Goal: Task Accomplishment & Management: Manage account settings

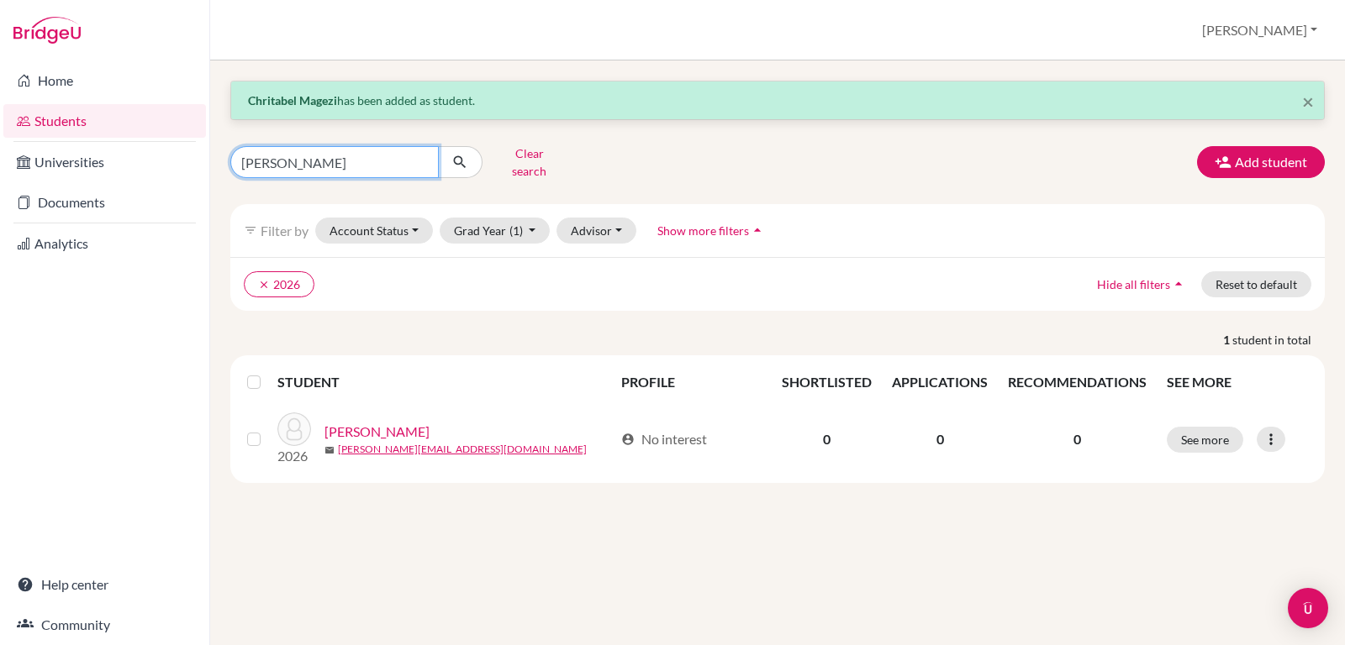
click at [319, 155] on input "christabel" at bounding box center [334, 162] width 208 height 32
click at [461, 156] on icon "submit" at bounding box center [459, 162] width 17 height 17
click at [61, 114] on link "Students" at bounding box center [104, 121] width 203 height 34
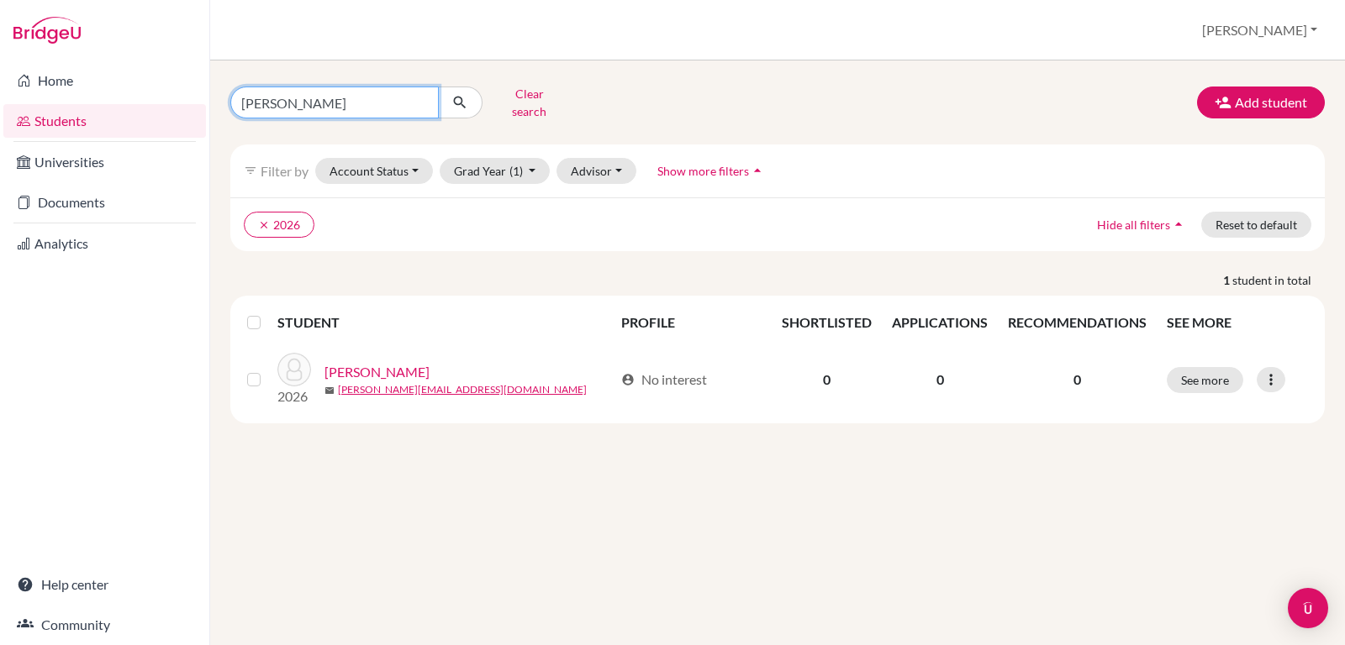
click at [340, 98] on input "christabel" at bounding box center [334, 103] width 208 height 32
type input "c"
type input "magezi"
click button "submit" at bounding box center [460, 103] width 45 height 32
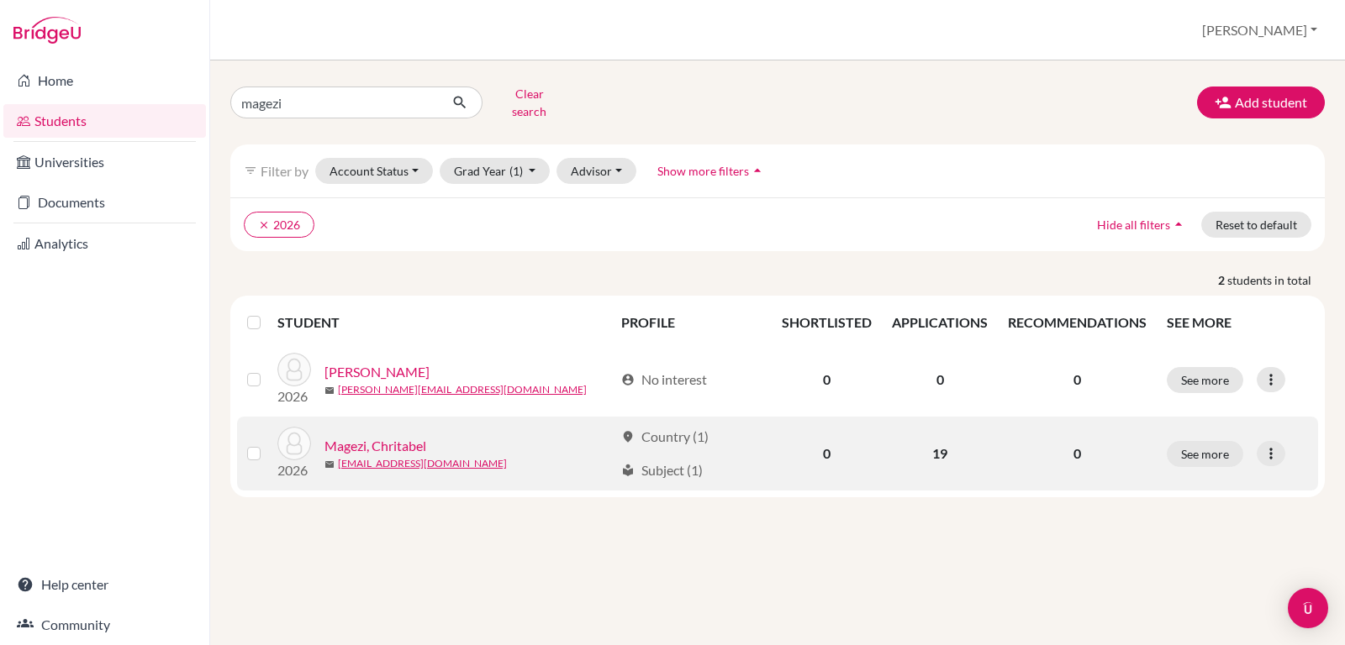
click at [392, 439] on link "Magezi, Chritabel" at bounding box center [375, 446] width 102 height 20
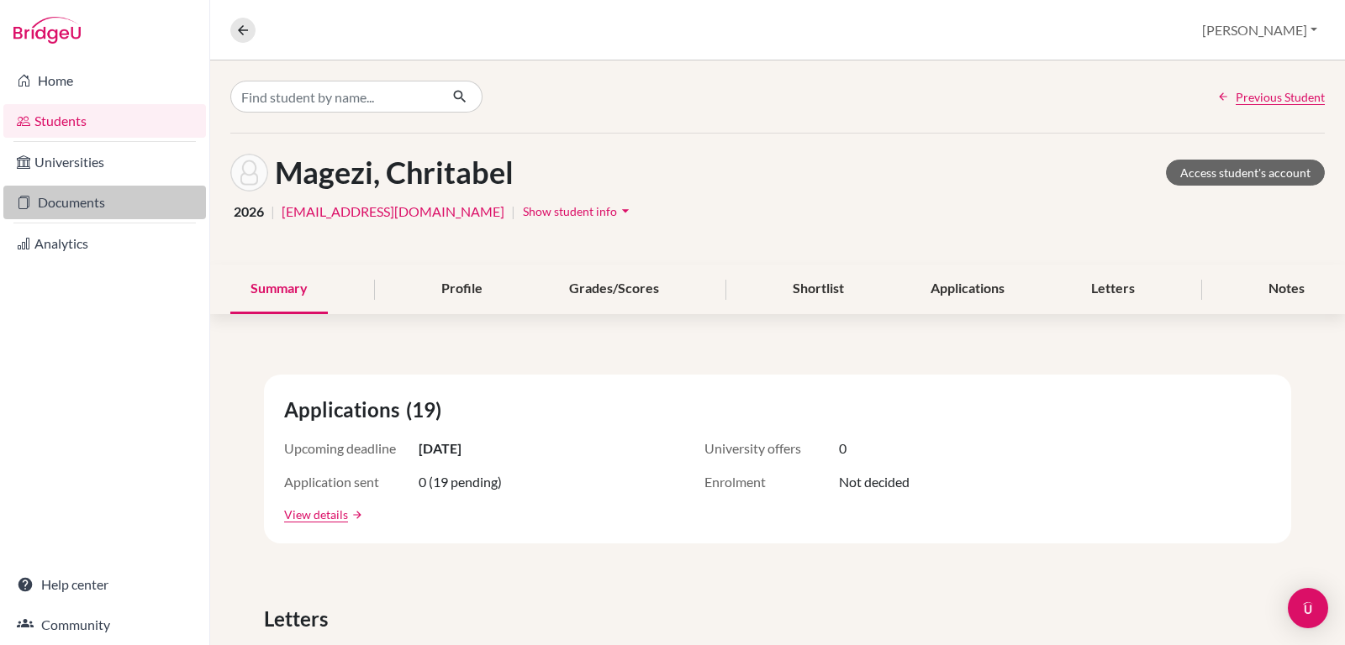
click at [71, 197] on link "Documents" at bounding box center [104, 203] width 203 height 34
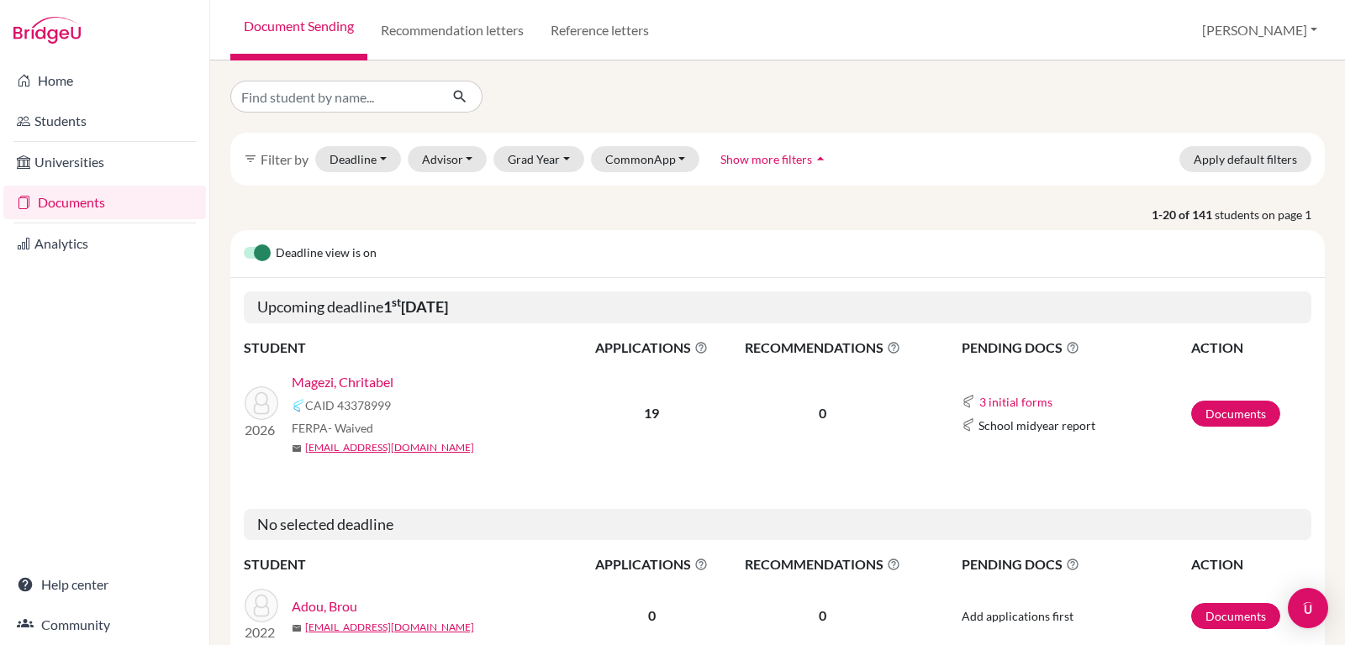
click at [344, 384] on link "Magezi, Chritabel" at bounding box center [343, 382] width 102 height 20
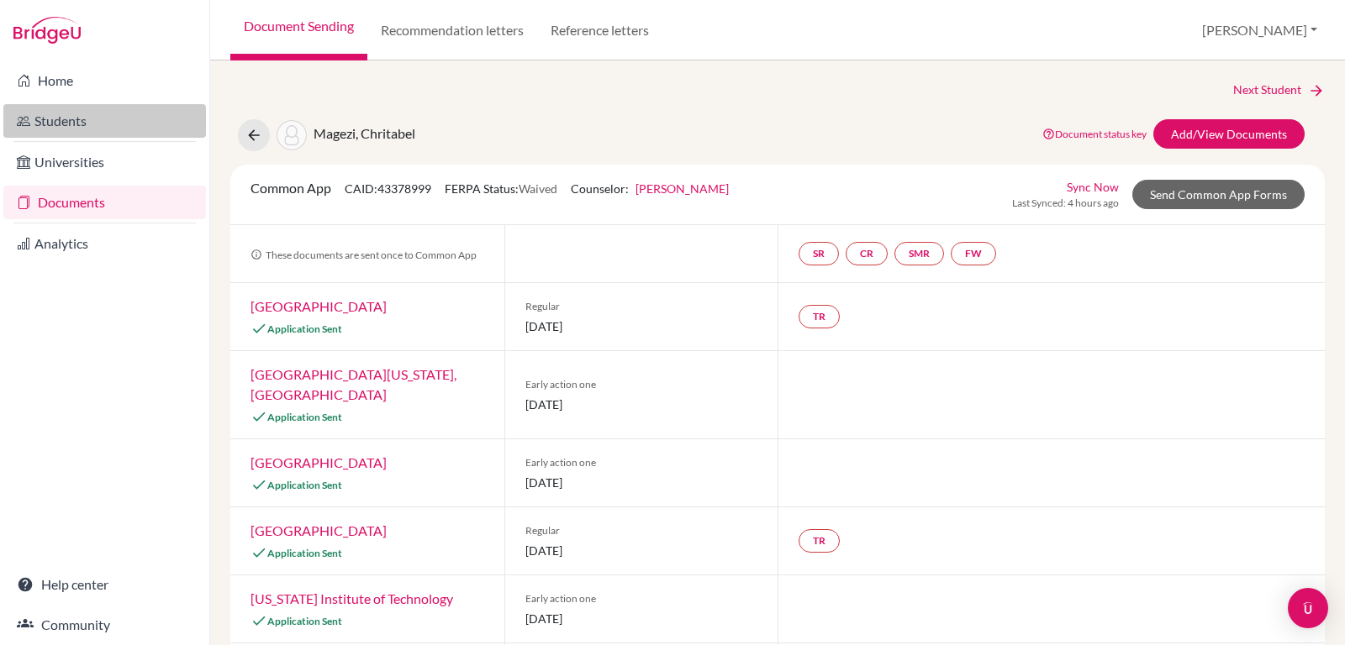
click at [61, 117] on link "Students" at bounding box center [104, 121] width 203 height 34
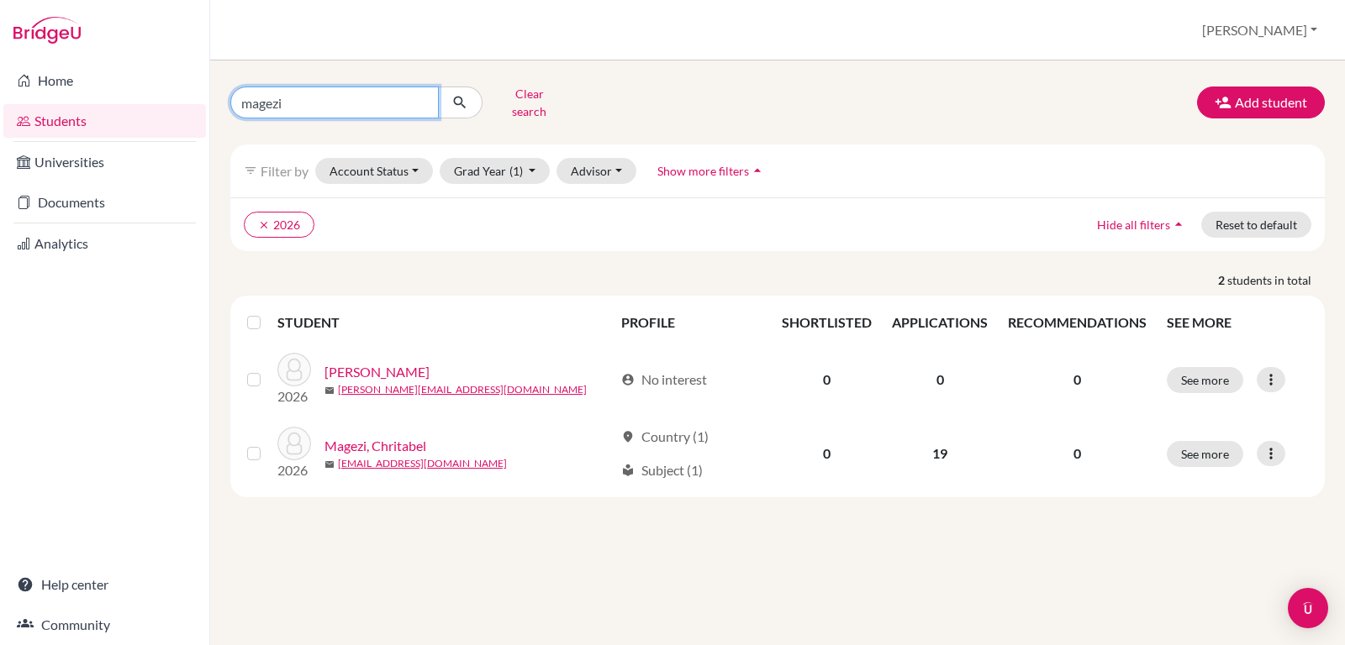
click at [319, 98] on input "magezi" at bounding box center [334, 103] width 208 height 32
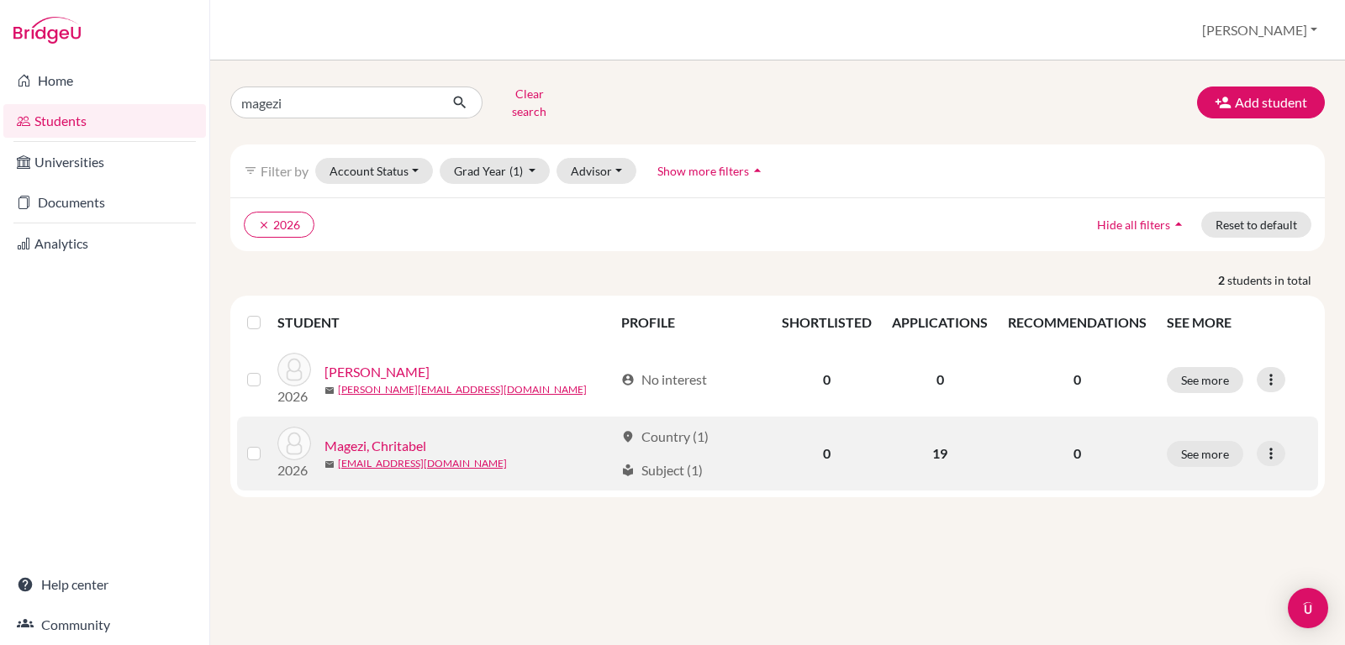
click at [267, 444] on label at bounding box center [267, 444] width 0 height 0
click at [0, 0] on input "checkbox" at bounding box center [0, 0] width 0 height 0
click at [255, 417] on td at bounding box center [257, 380] width 40 height 74
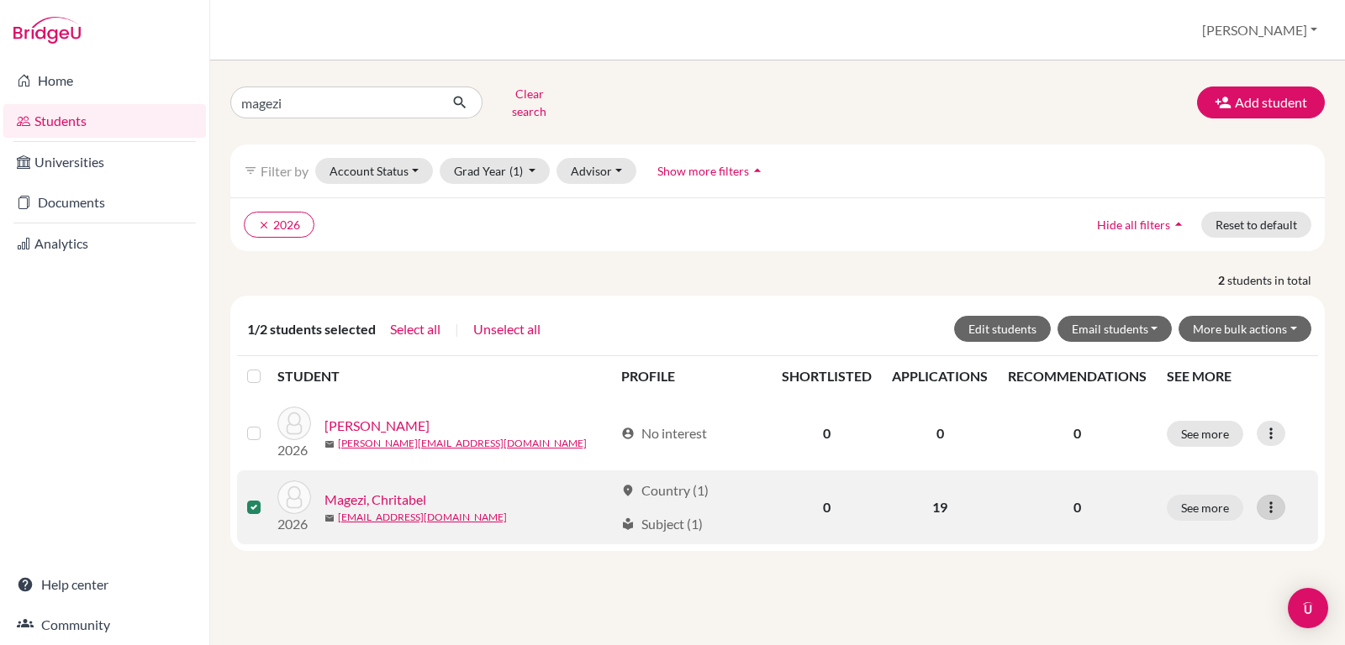
click at [1271, 499] on icon at bounding box center [1270, 507] width 17 height 17
click at [1185, 529] on button "Edit student" at bounding box center [1197, 542] width 133 height 27
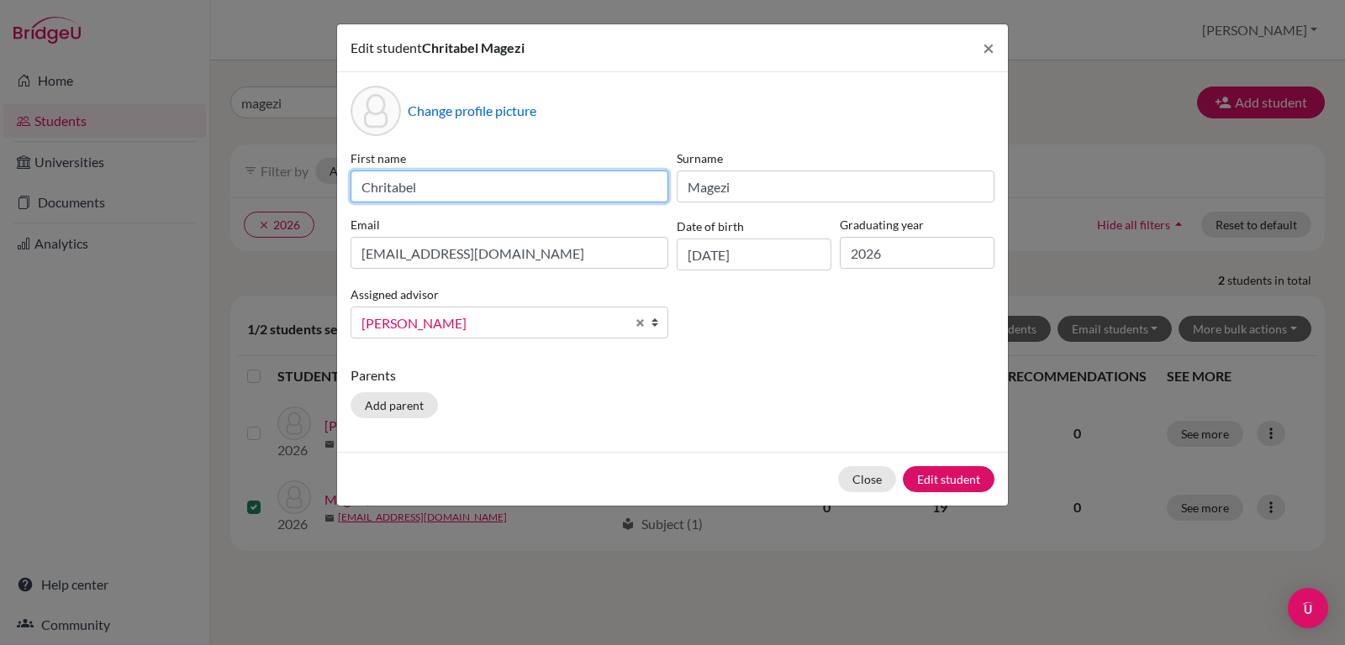
click at [389, 189] on input "Chritabel" at bounding box center [509, 187] width 318 height 32
type input "Christabel"
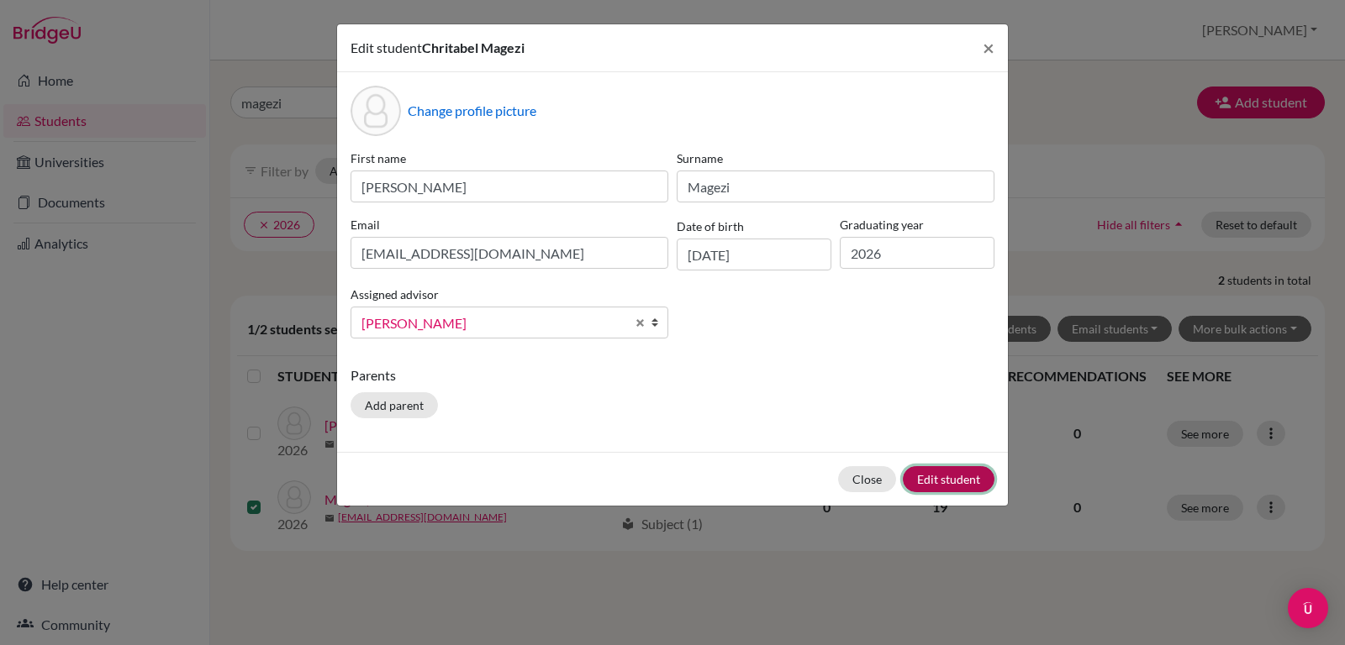
click at [963, 479] on button "Edit student" at bounding box center [949, 479] width 92 height 26
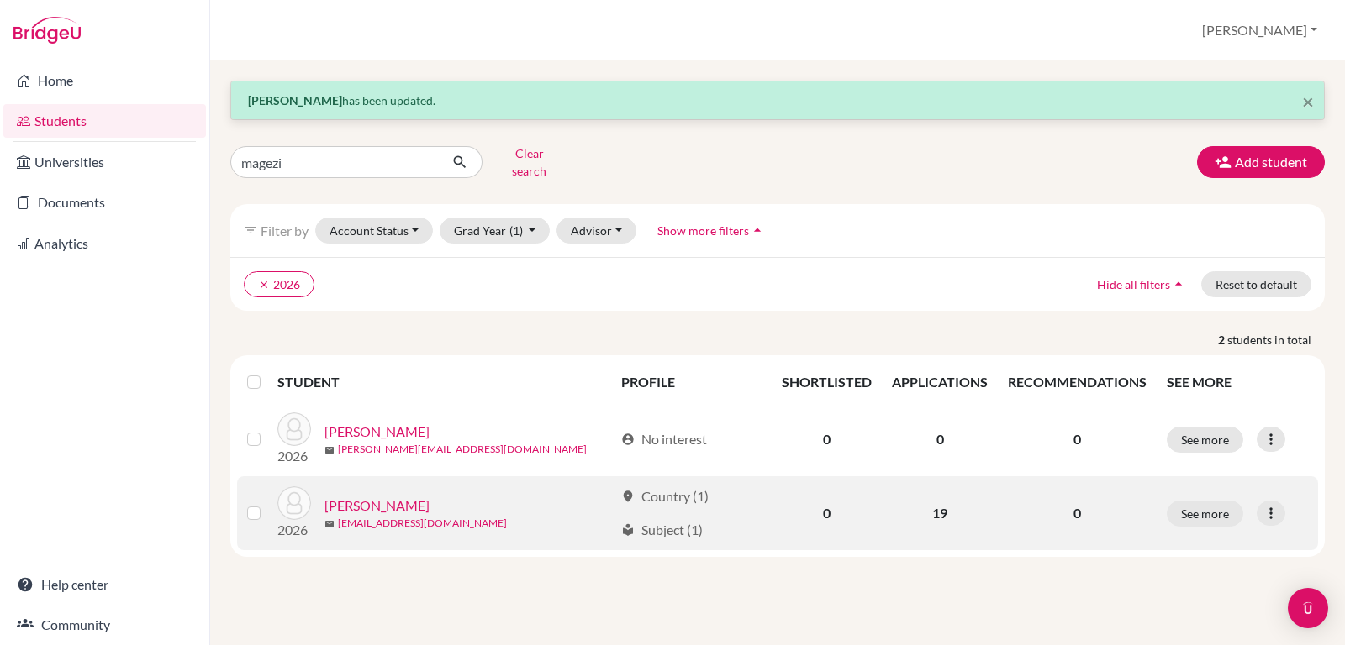
click at [397, 516] on link "magezichristabel@gmail.com" at bounding box center [422, 523] width 169 height 15
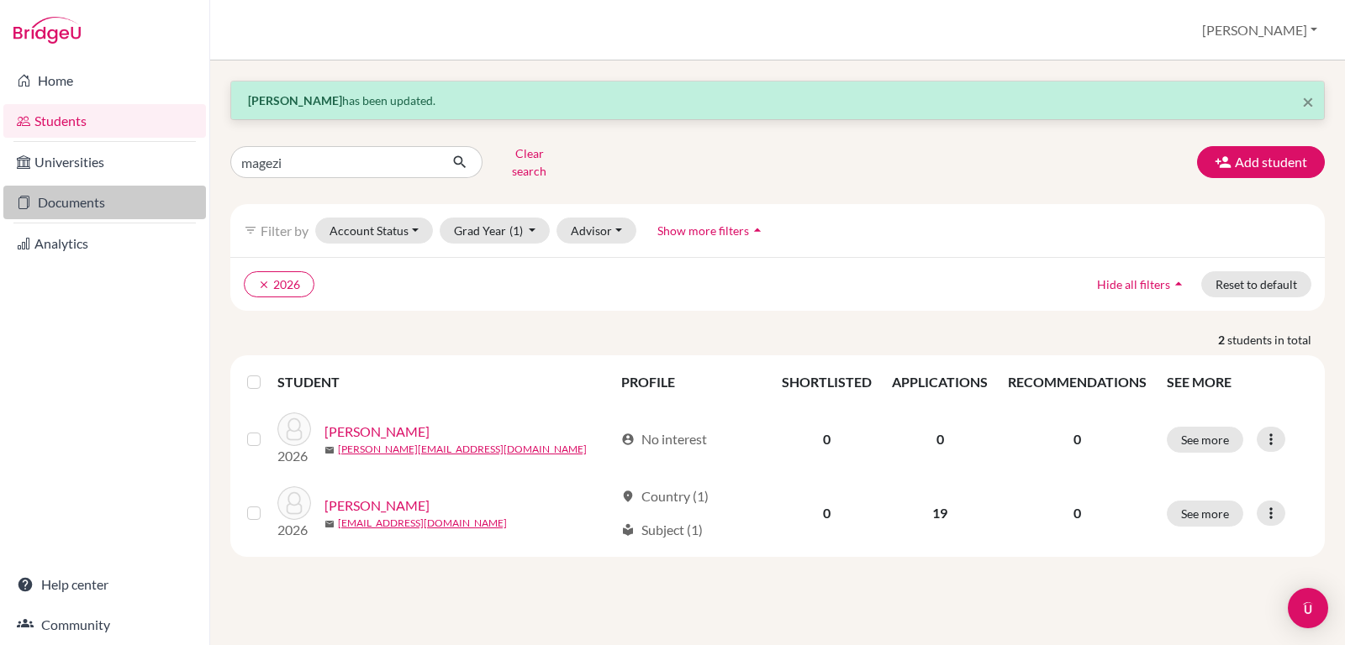
click at [48, 198] on link "Documents" at bounding box center [104, 203] width 203 height 34
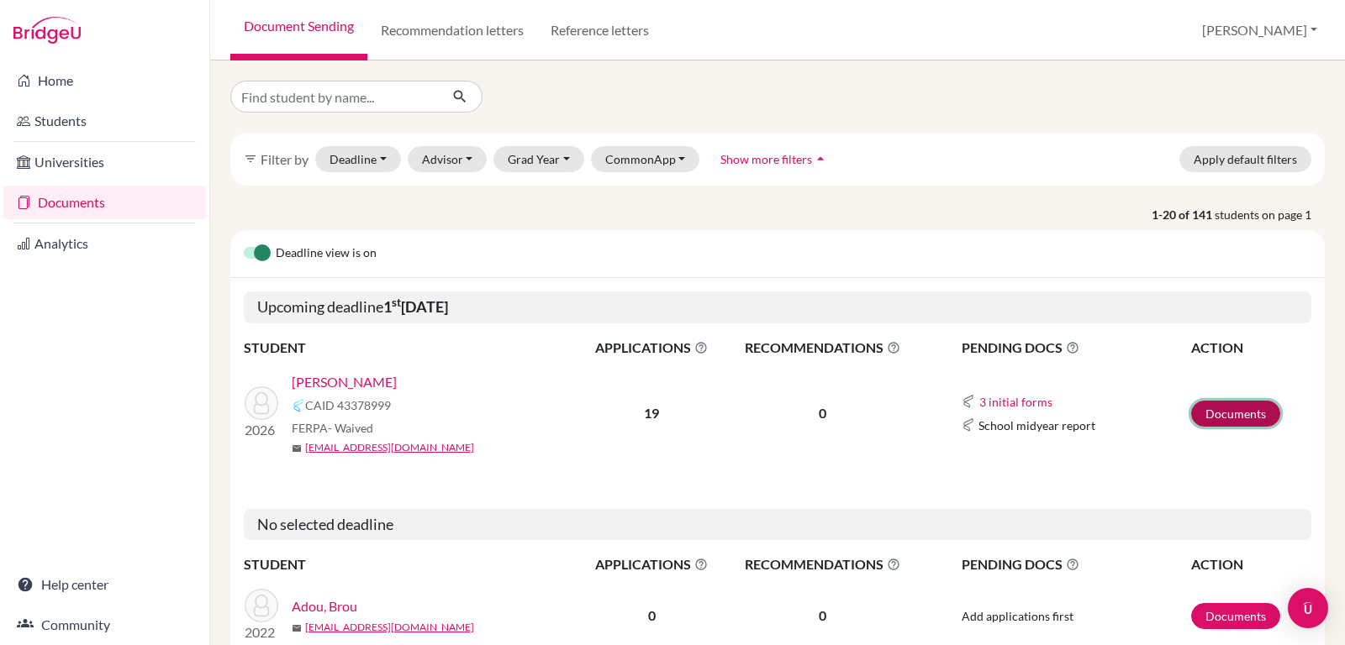
click at [1211, 406] on link "Documents" at bounding box center [1235, 414] width 89 height 26
